Goal: Complete application form: Complete application form

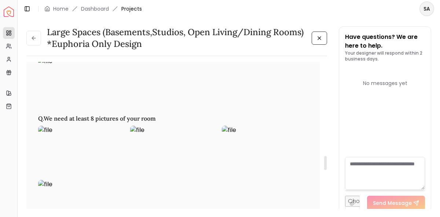
scroll to position [987, 0]
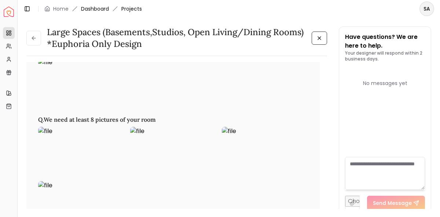
click at [94, 9] on link "Dashboard" at bounding box center [95, 8] width 28 height 7
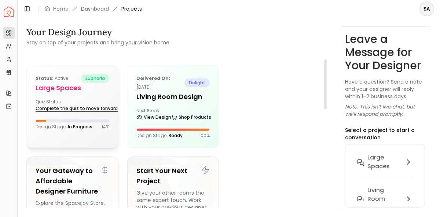
click at [79, 106] on link "Complete the quiz to move forward" at bounding box center [80, 108] width 89 height 10
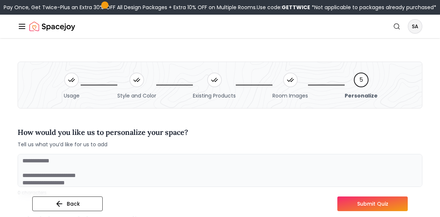
click at [300, 79] on div "Room Images" at bounding box center [290, 85] width 36 height 29
click at [81, 207] on button "Back" at bounding box center [67, 203] width 70 height 15
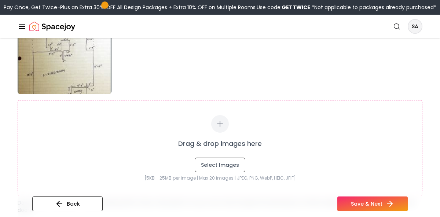
scroll to position [433, 0]
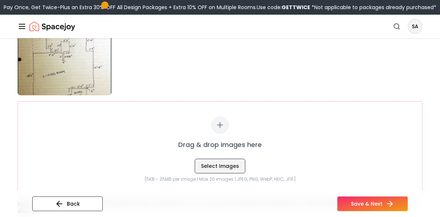
click at [230, 162] on button "Select Images" at bounding box center [220, 166] width 51 height 15
type input "**********"
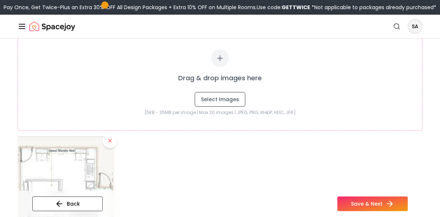
scroll to position [466, 0]
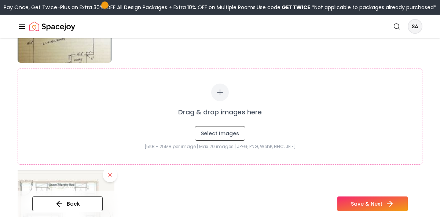
click at [223, 92] on icon at bounding box center [219, 92] width 9 height 9
type input "**********"
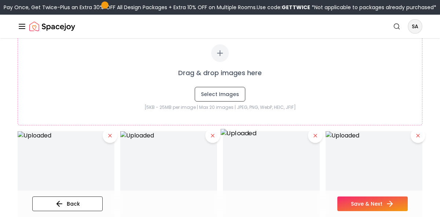
scroll to position [1020, 0]
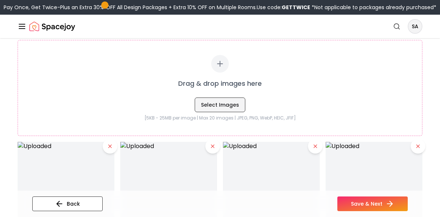
click at [214, 107] on button "Select Images" at bounding box center [220, 104] width 51 height 15
type input "**********"
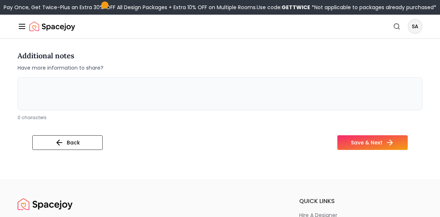
scroll to position [1795, 0]
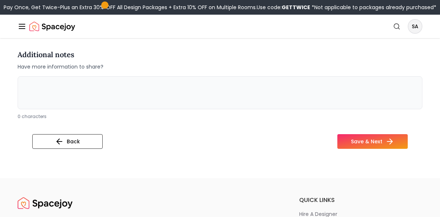
click at [150, 105] on textarea at bounding box center [220, 92] width 404 height 33
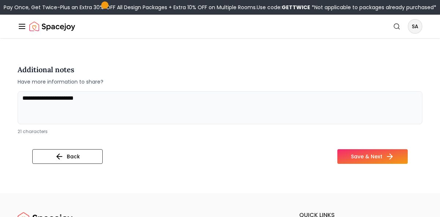
type textarea "**********"
click at [360, 163] on button "Save & Next" at bounding box center [372, 156] width 70 height 15
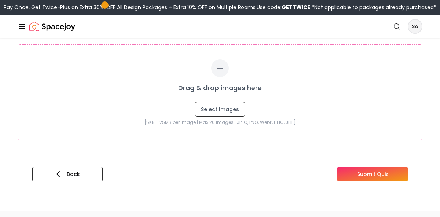
scroll to position [199, 0]
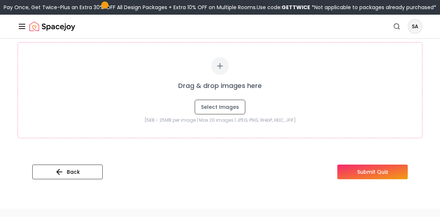
click at [371, 171] on button "Submit Quiz" at bounding box center [372, 171] width 70 height 15
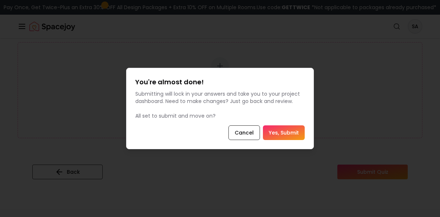
click at [292, 131] on button "Yes, Submit" at bounding box center [284, 132] width 42 height 15
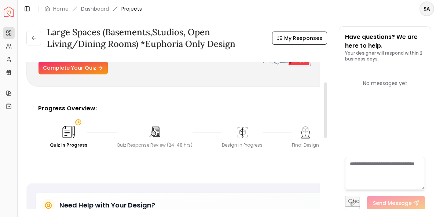
scroll to position [55, 0]
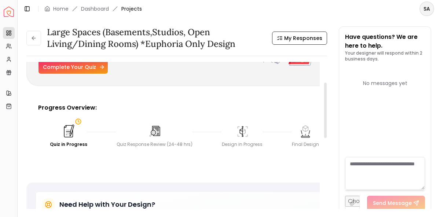
click at [96, 68] on link "Complete Your Quiz" at bounding box center [72, 66] width 69 height 13
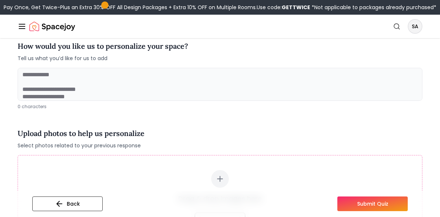
scroll to position [18, 0]
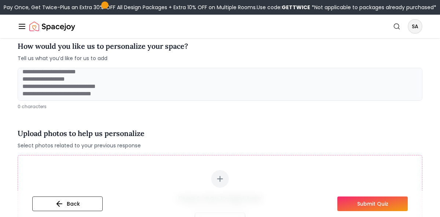
click at [138, 91] on textarea at bounding box center [220, 84] width 404 height 33
click at [133, 84] on textarea at bounding box center [220, 84] width 404 height 33
click at [219, 179] on icon at bounding box center [219, 179] width 5 height 0
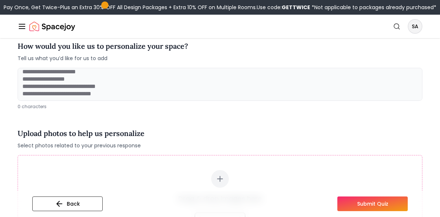
click at [348, 200] on button "Submit Quiz" at bounding box center [372, 203] width 70 height 15
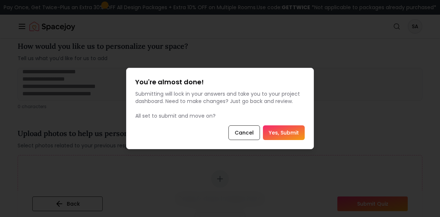
click at [276, 130] on button "Yes, Submit" at bounding box center [284, 132] width 42 height 15
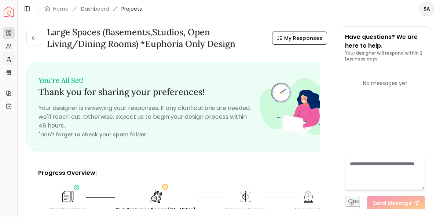
click at [10, 61] on icon at bounding box center [9, 59] width 6 height 6
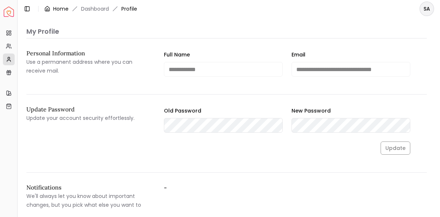
click at [62, 10] on link "Home" at bounding box center [60, 8] width 15 height 7
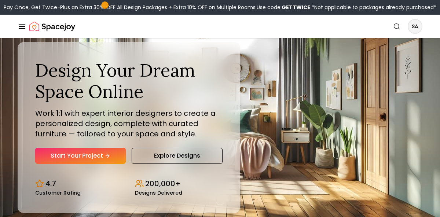
click at [21, 29] on icon "Global" at bounding box center [22, 26] width 9 height 9
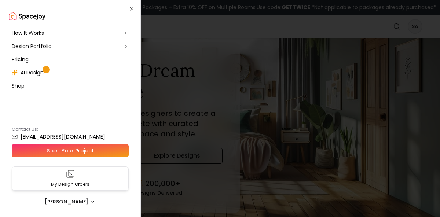
click at [81, 179] on div "My Design Orders" at bounding box center [70, 178] width 117 height 24
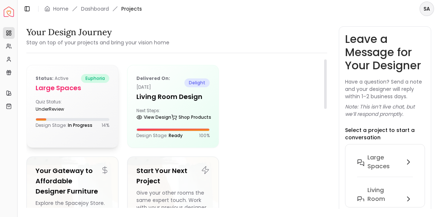
click at [96, 81] on span "euphoria" at bounding box center [95, 78] width 28 height 9
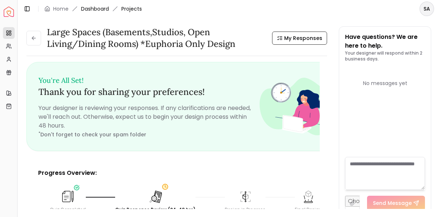
click at [94, 9] on link "Dashboard" at bounding box center [95, 8] width 28 height 7
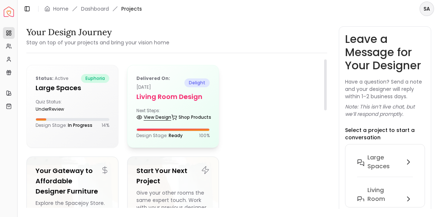
click at [152, 118] on link "View Design" at bounding box center [153, 117] width 35 height 10
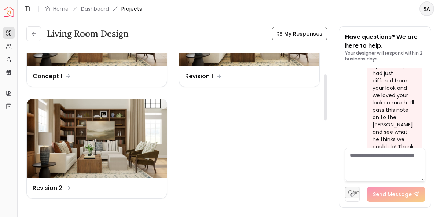
scroll to position [73, 0]
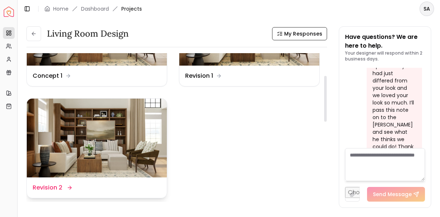
click at [134, 140] on img at bounding box center [97, 138] width 140 height 79
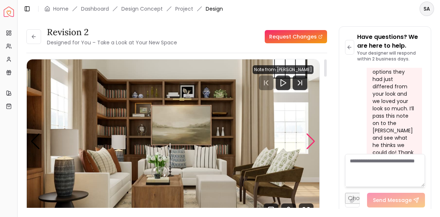
click at [308, 141] on div "Next slide" at bounding box center [311, 141] width 10 height 16
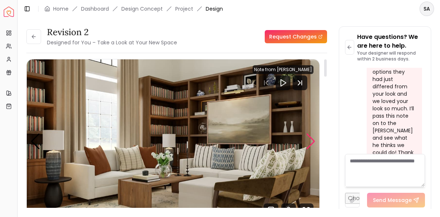
click at [308, 141] on div "Next slide" at bounding box center [311, 141] width 10 height 16
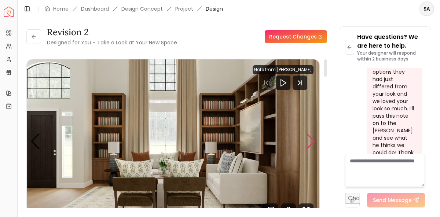
click at [308, 141] on div "Next slide" at bounding box center [311, 141] width 10 height 16
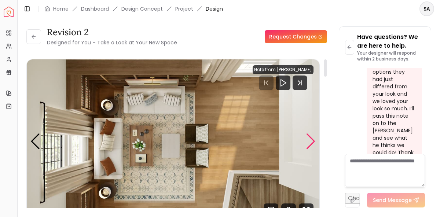
click at [308, 141] on div "Next slide" at bounding box center [311, 141] width 10 height 16
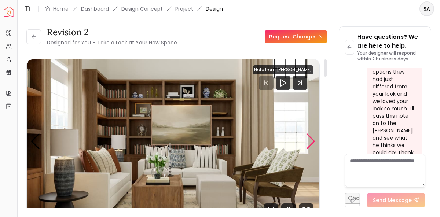
click at [308, 141] on div "Next slide" at bounding box center [311, 141] width 10 height 16
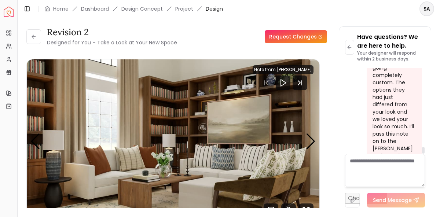
scroll to position [2925, 0]
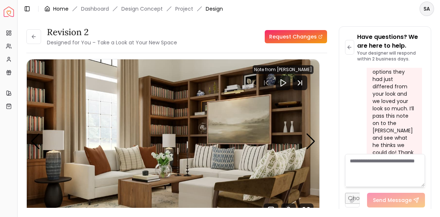
click at [59, 8] on link "Home" at bounding box center [60, 8] width 15 height 7
